Goal: Information Seeking & Learning: Understand process/instructions

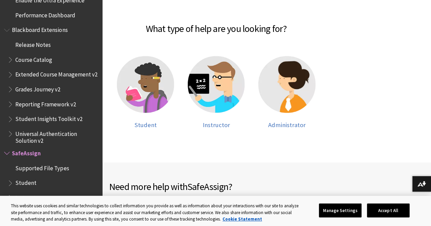
scroll to position [143, 0]
click at [164, 84] on img at bounding box center [145, 84] width 57 height 57
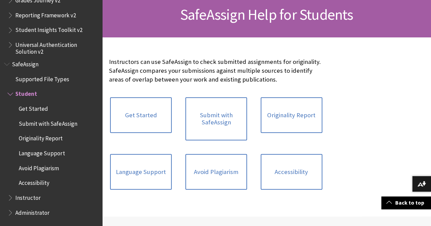
scroll to position [105, 0]
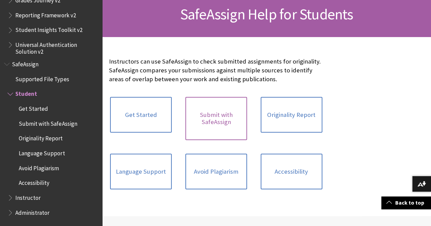
click at [190, 124] on link "Submit with SafeAssign" at bounding box center [216, 118] width 62 height 43
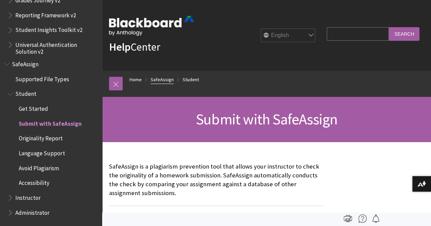
click at [162, 79] on link "SafeAssign" at bounding box center [161, 80] width 23 height 9
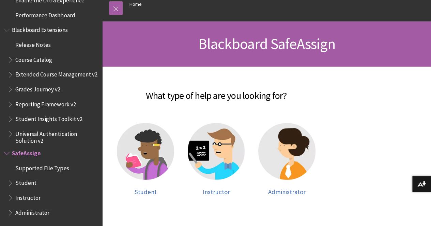
scroll to position [85, 0]
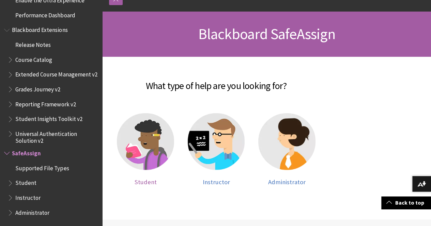
click at [170, 152] on img at bounding box center [145, 141] width 57 height 57
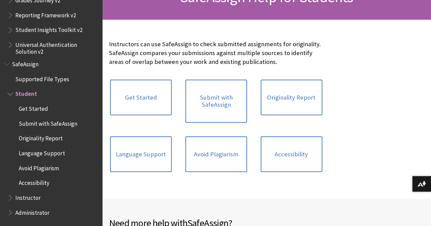
scroll to position [124, 0]
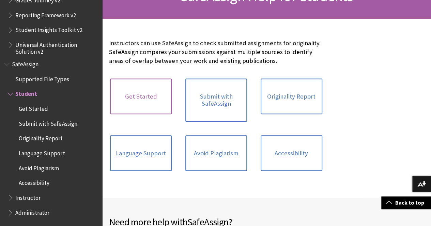
click at [118, 101] on link "Get Started" at bounding box center [141, 97] width 62 height 36
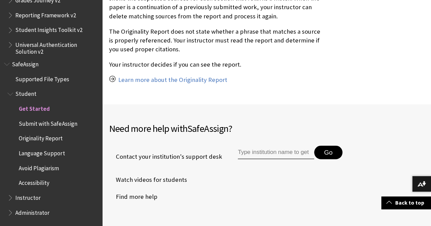
scroll to position [627, 0]
